Goal: Task Accomplishment & Management: Complete application form

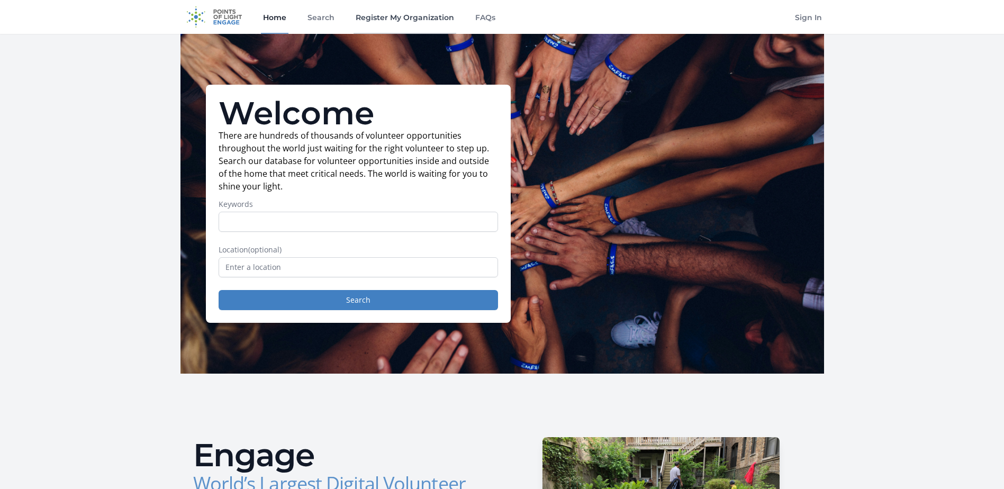
click at [419, 21] on link "Register My Organization" at bounding box center [405, 17] width 103 height 34
click at [385, 11] on link "Register My Organization" at bounding box center [405, 17] width 103 height 34
click at [393, 14] on link "Register My Organization" at bounding box center [405, 17] width 103 height 34
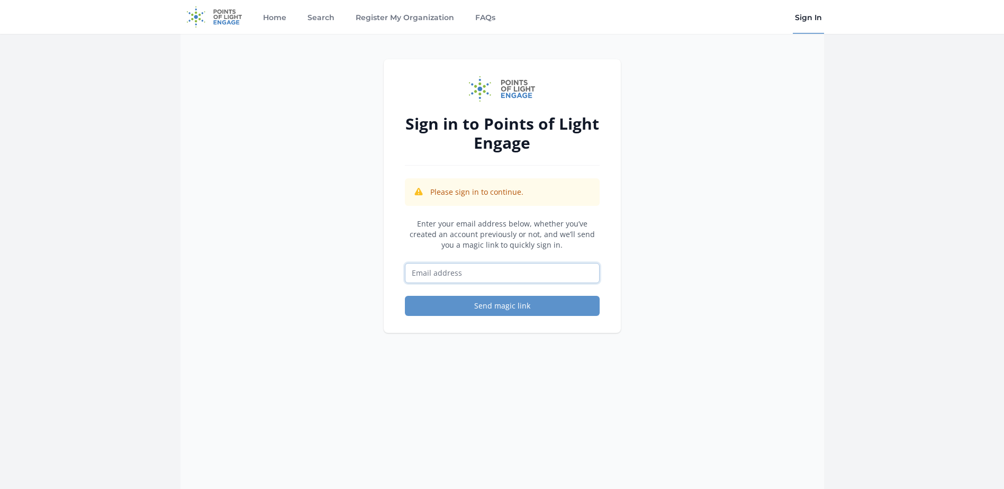
click at [445, 275] on input "Email address" at bounding box center [502, 273] width 195 height 20
type input "[EMAIL_ADDRESS][DOMAIN_NAME]"
click at [493, 306] on button "Send magic link" at bounding box center [502, 306] width 195 height 20
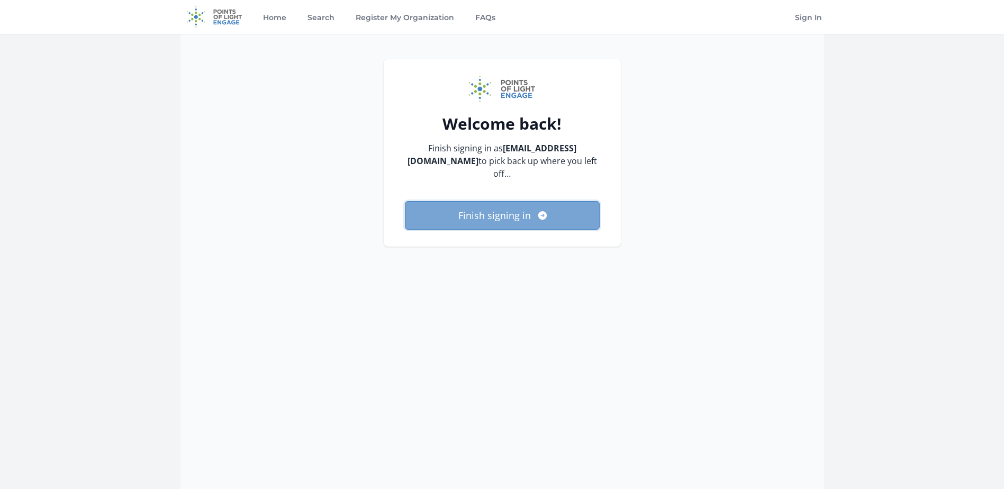
click at [485, 207] on button "Finish signing in" at bounding box center [502, 215] width 195 height 29
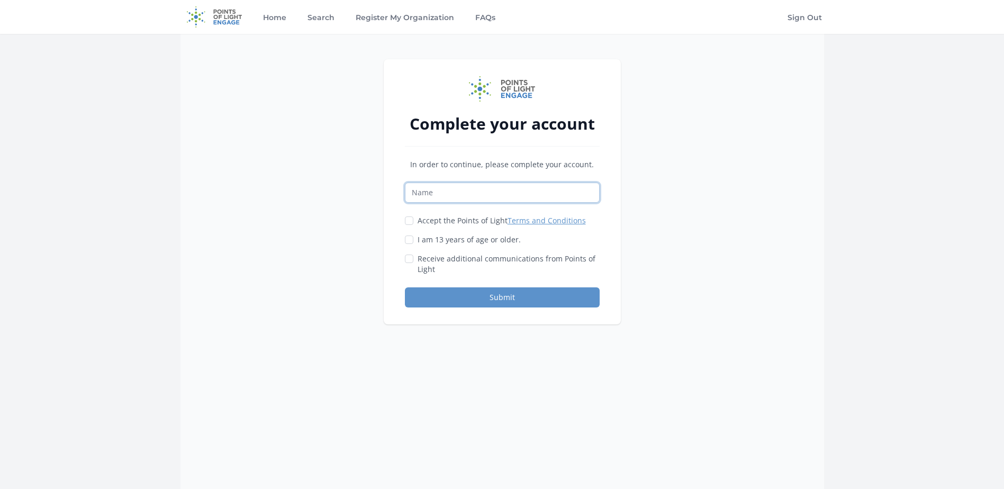
click at [449, 197] on input "Name" at bounding box center [502, 193] width 195 height 20
type input "[PERSON_NAME]"
click at [410, 220] on input "Accept the Points of Light Terms and Conditions" at bounding box center [409, 220] width 8 height 8
checkbox input "true"
click at [409, 240] on input "I am 13 years of age or older." at bounding box center [409, 240] width 8 height 8
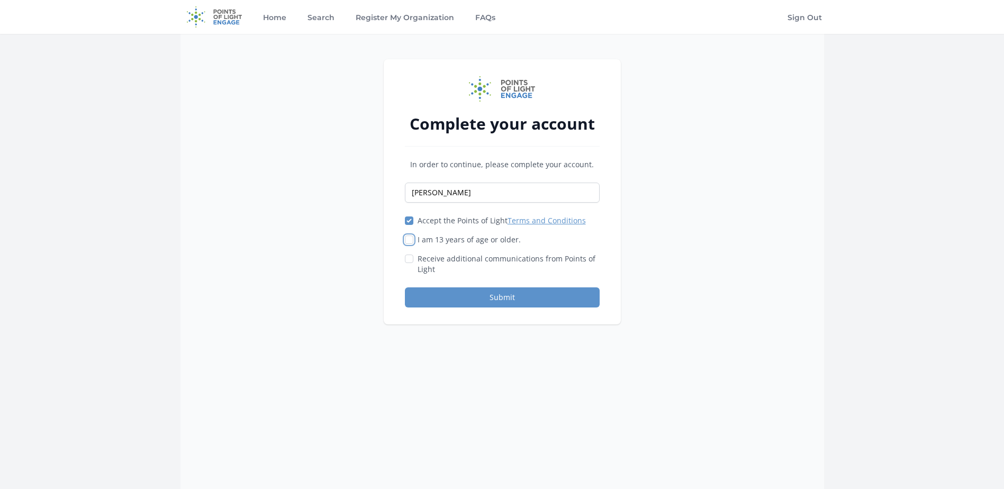
checkbox input "true"
click at [410, 263] on div at bounding box center [409, 259] width 8 height 11
click at [410, 257] on input "Receive additional communications from Points of Light" at bounding box center [409, 259] width 8 height 8
checkbox input "true"
click at [502, 291] on button "Submit" at bounding box center [502, 297] width 195 height 20
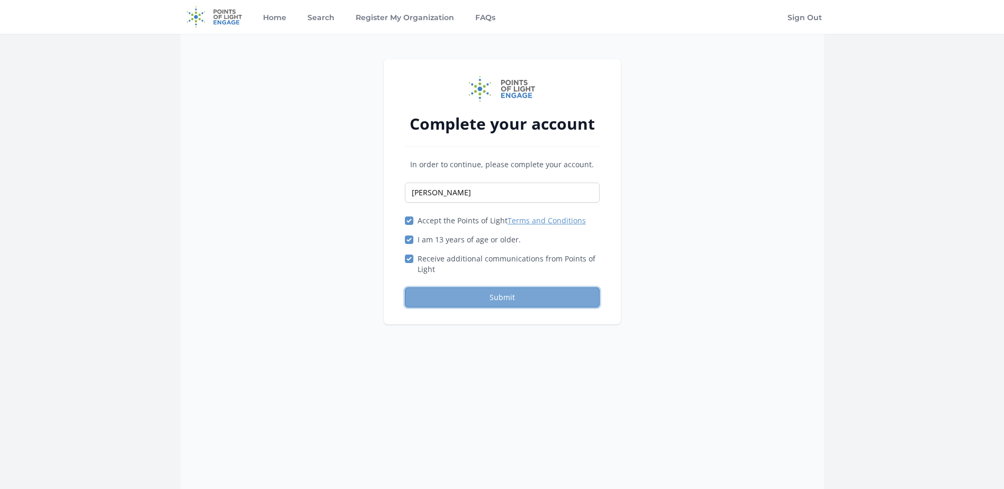
click at [461, 301] on button "Submit" at bounding box center [502, 297] width 195 height 20
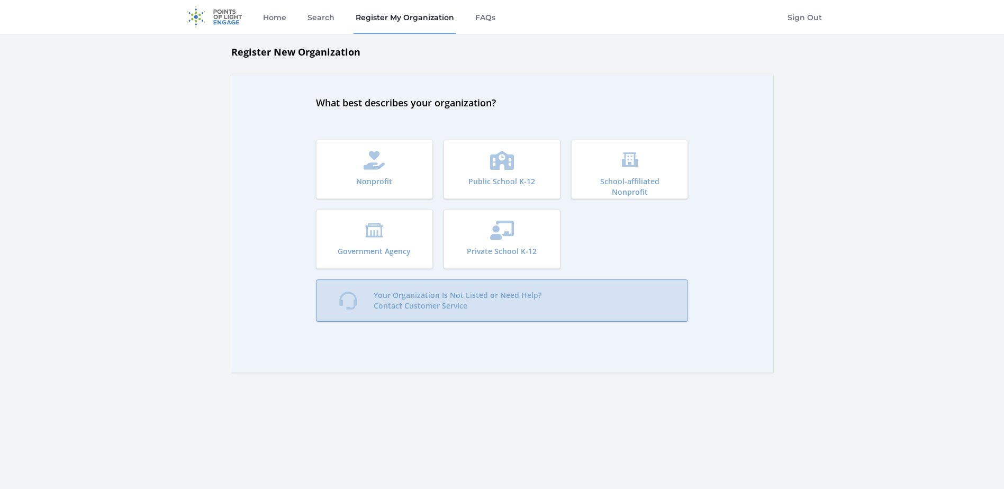
click at [371, 300] on link "Your Organization Is Not Listed or Need Help? Contact Customer Service" at bounding box center [502, 300] width 373 height 42
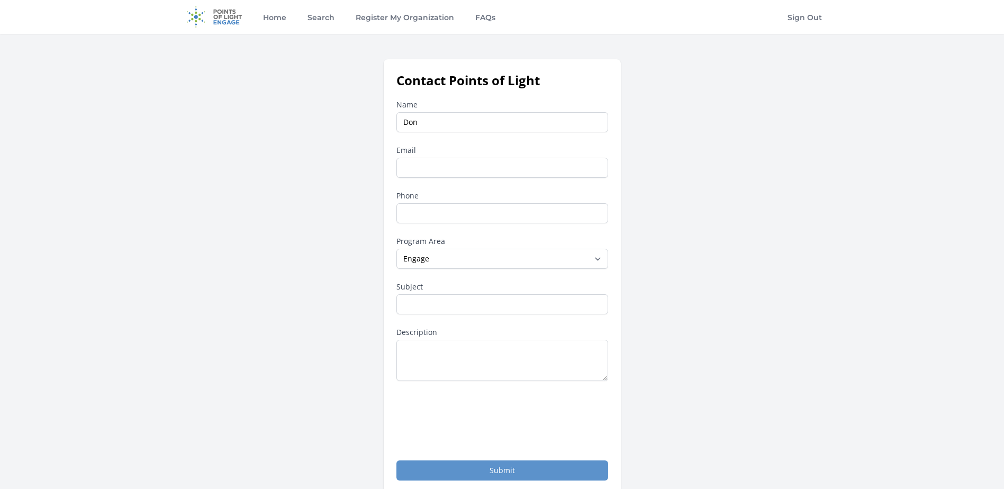
type input "Don"
type input "Morris"
click at [444, 214] on input "Phone" at bounding box center [502, 213] width 212 height 20
type input "18645269878"
click at [597, 259] on select "--None-- Daily Point of Light Award Disney Family Volunteer Rewards Global Netw…" at bounding box center [502, 259] width 212 height 20
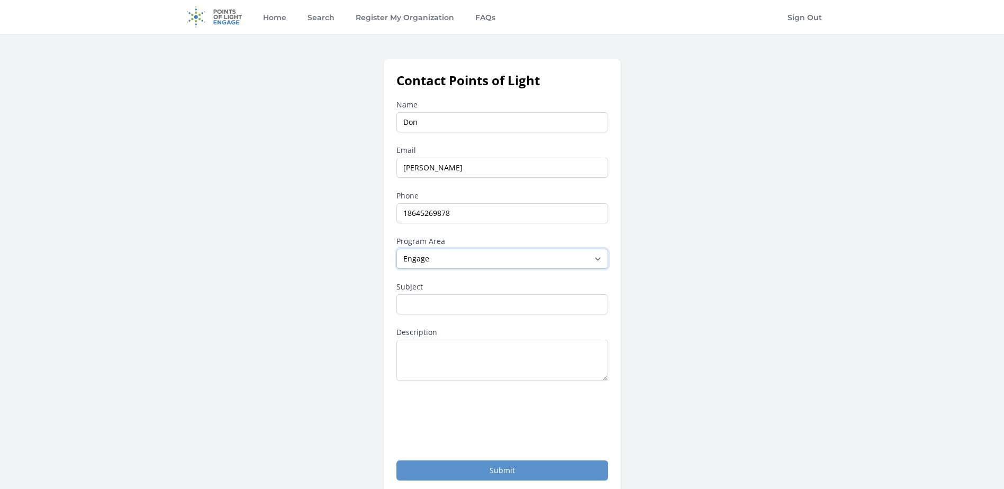
click at [396, 249] on select "--None-- Daily Point of Light Award Disney Family Volunteer Rewards Global Netw…" at bounding box center [502, 259] width 212 height 20
click at [436, 311] on input "Subject" at bounding box center [502, 304] width 212 height 20
click at [418, 364] on textarea "Description" at bounding box center [502, 360] width 212 height 41
drag, startPoint x: 456, startPoint y: 361, endPoint x: 470, endPoint y: 360, distance: 14.3
click at [456, 360] on textarea "I am a Volunteer Coordinator for Family Hospice in Greenville SC" at bounding box center [502, 360] width 212 height 41
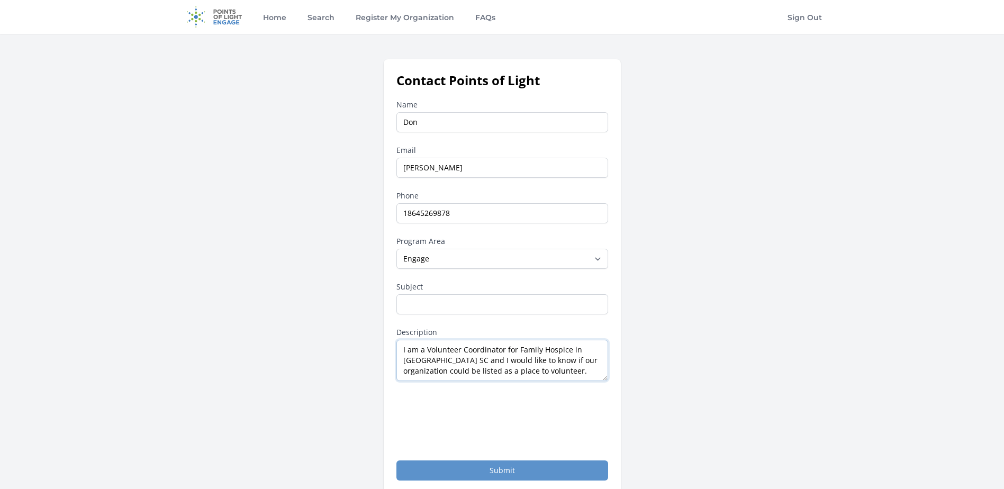
type textarea "I am a Volunteer Coordinator for Family Hospice in Greenville SC and I would li…"
click at [445, 302] on input "Subject" at bounding box center [502, 304] width 212 height 20
type input "Register My Organization"
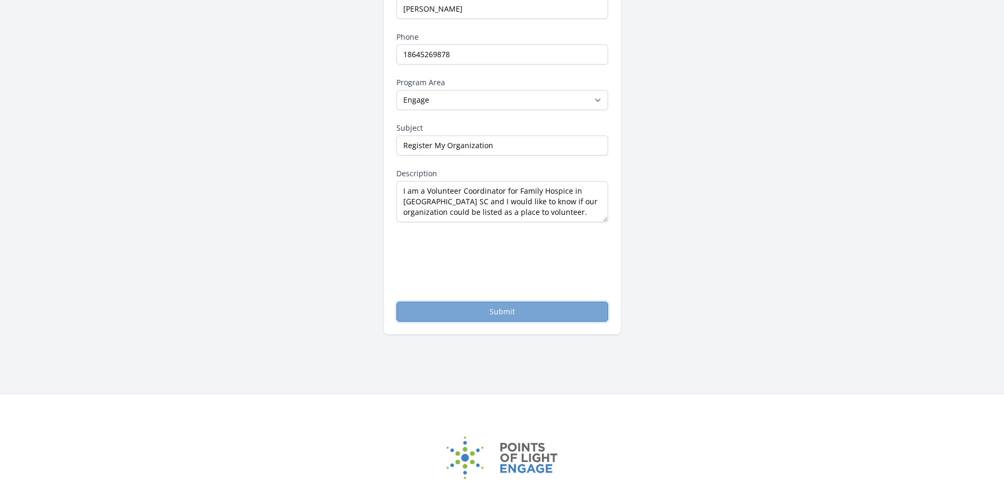
click at [474, 318] on button "Submit" at bounding box center [502, 312] width 212 height 20
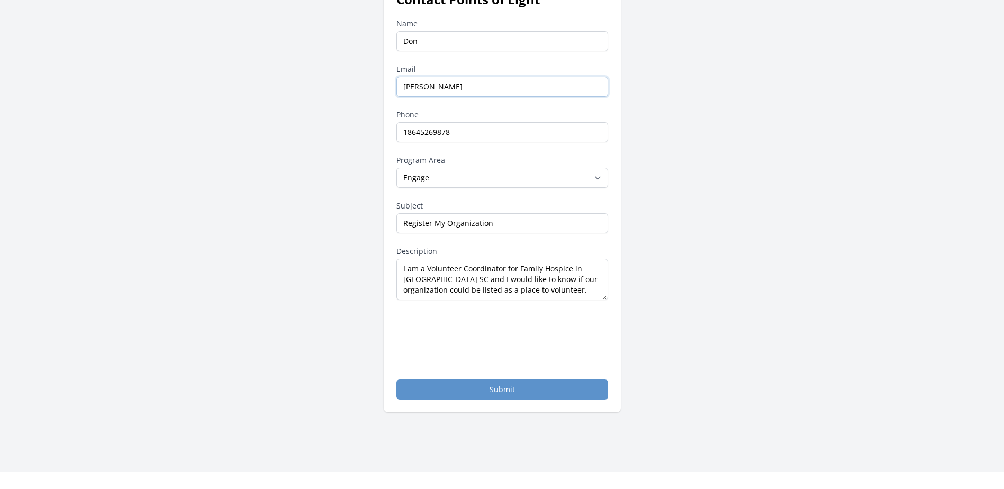
scroll to position [52, 0]
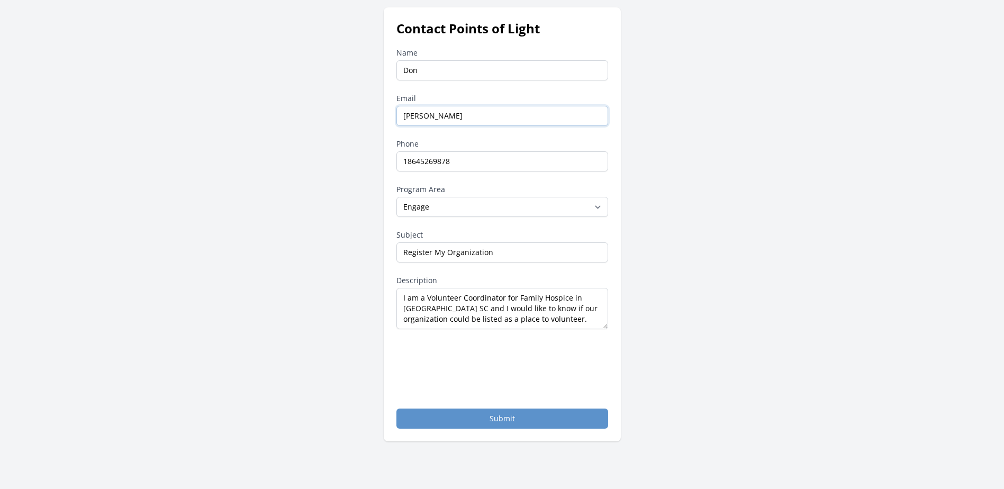
click at [444, 121] on input "Morris" at bounding box center [502, 116] width 212 height 20
click at [439, 113] on input "Morris" at bounding box center [502, 116] width 212 height 20
click at [444, 62] on input "Don" at bounding box center [502, 70] width 212 height 20
type input "Don Morris"
drag, startPoint x: 443, startPoint y: 114, endPoint x: 373, endPoint y: 114, distance: 70.4
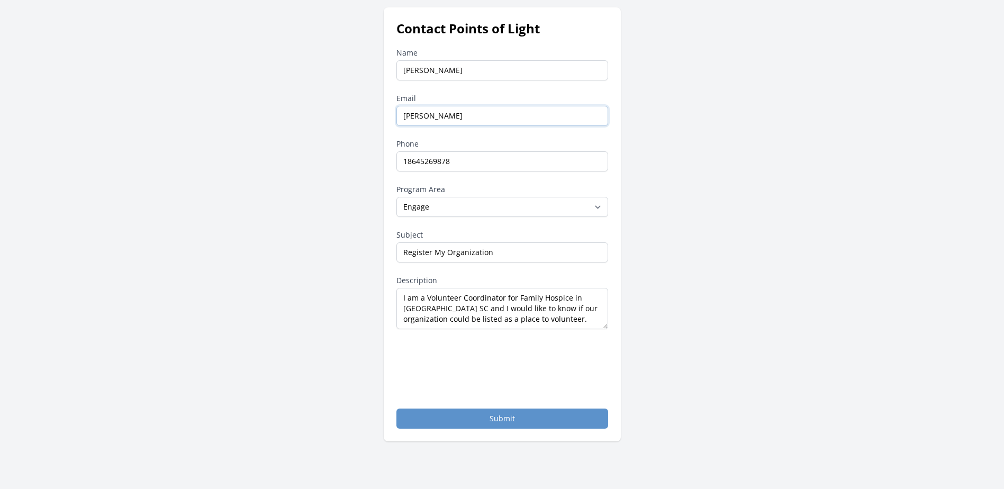
click at [373, 114] on div "Contact Points of Light Name Don Morris Email Morris Phone 18645269878 Program …" at bounding box center [502, 224] width 644 height 434
type input "dmorris@thefamilyhospice.com"
click at [655, 112] on div "Contact Points of Light Name Don Morris Email dmorris@thefamilyhospice.com Phon…" at bounding box center [502, 224] width 644 height 434
click at [441, 418] on button "Submit" at bounding box center [502, 419] width 212 height 20
